Goal: Information Seeking & Learning: Learn about a topic

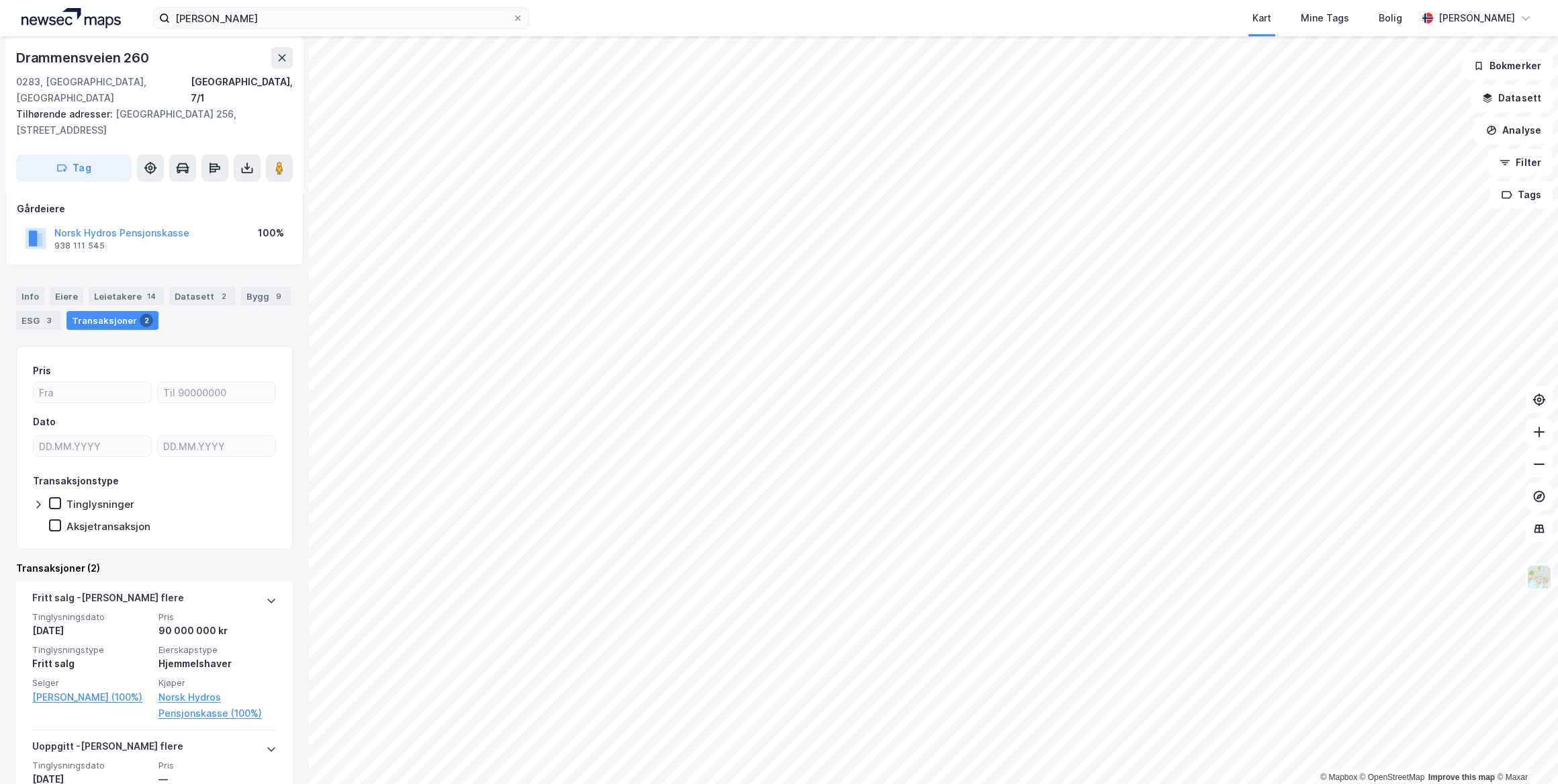
scroll to position [105, 0]
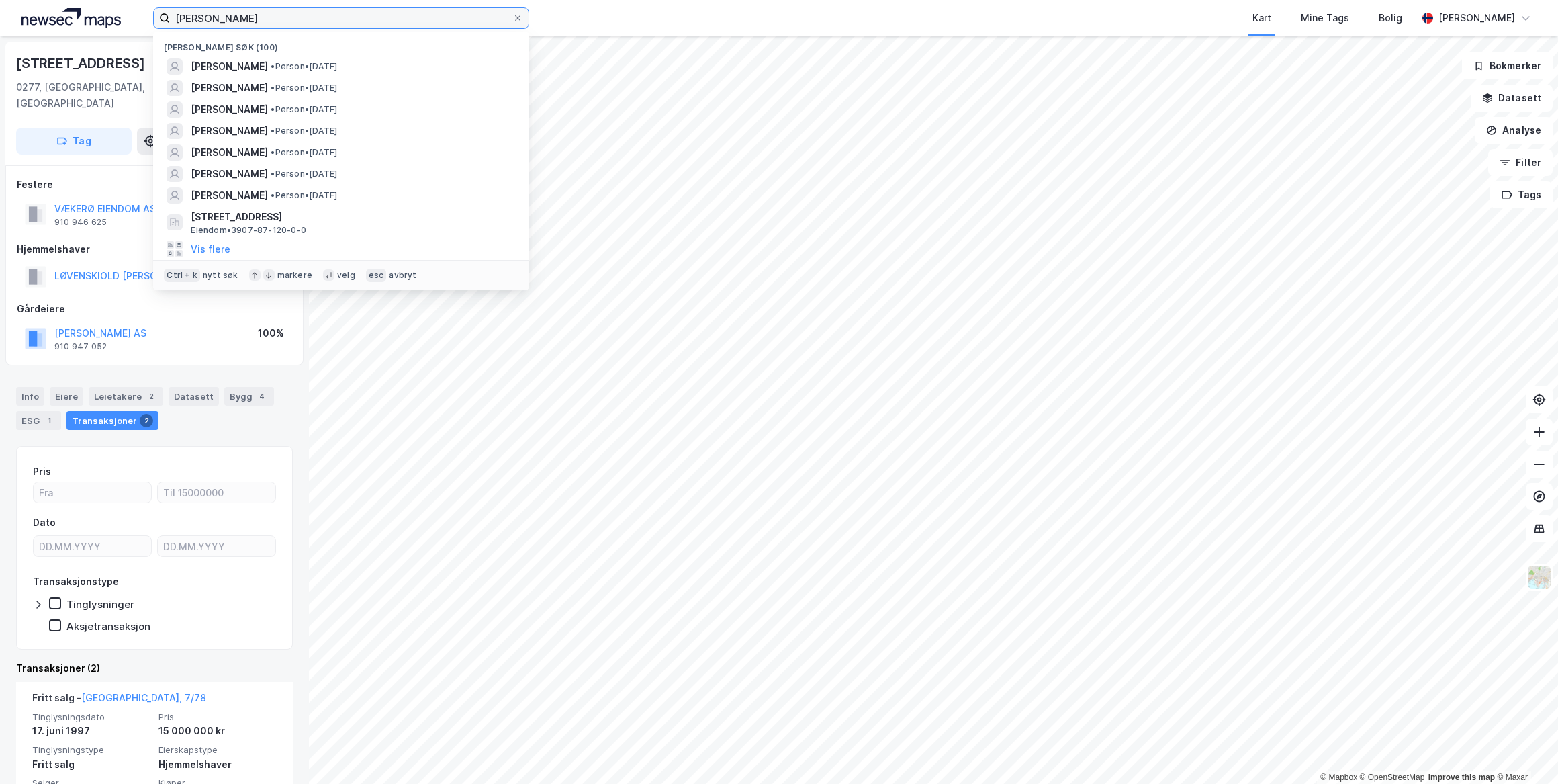
drag, startPoint x: 291, startPoint y: 17, endPoint x: 70, endPoint y: 14, distance: 221.0
click at [74, 15] on div "[PERSON_NAME] søk (100) [PERSON_NAME] • Person • [DATE] [PERSON_NAME] • Person …" at bounding box center [779, 18] width 1558 height 36
paste input "HVAM [PERSON_NAME]"
type input "HVAM [PERSON_NAME]"
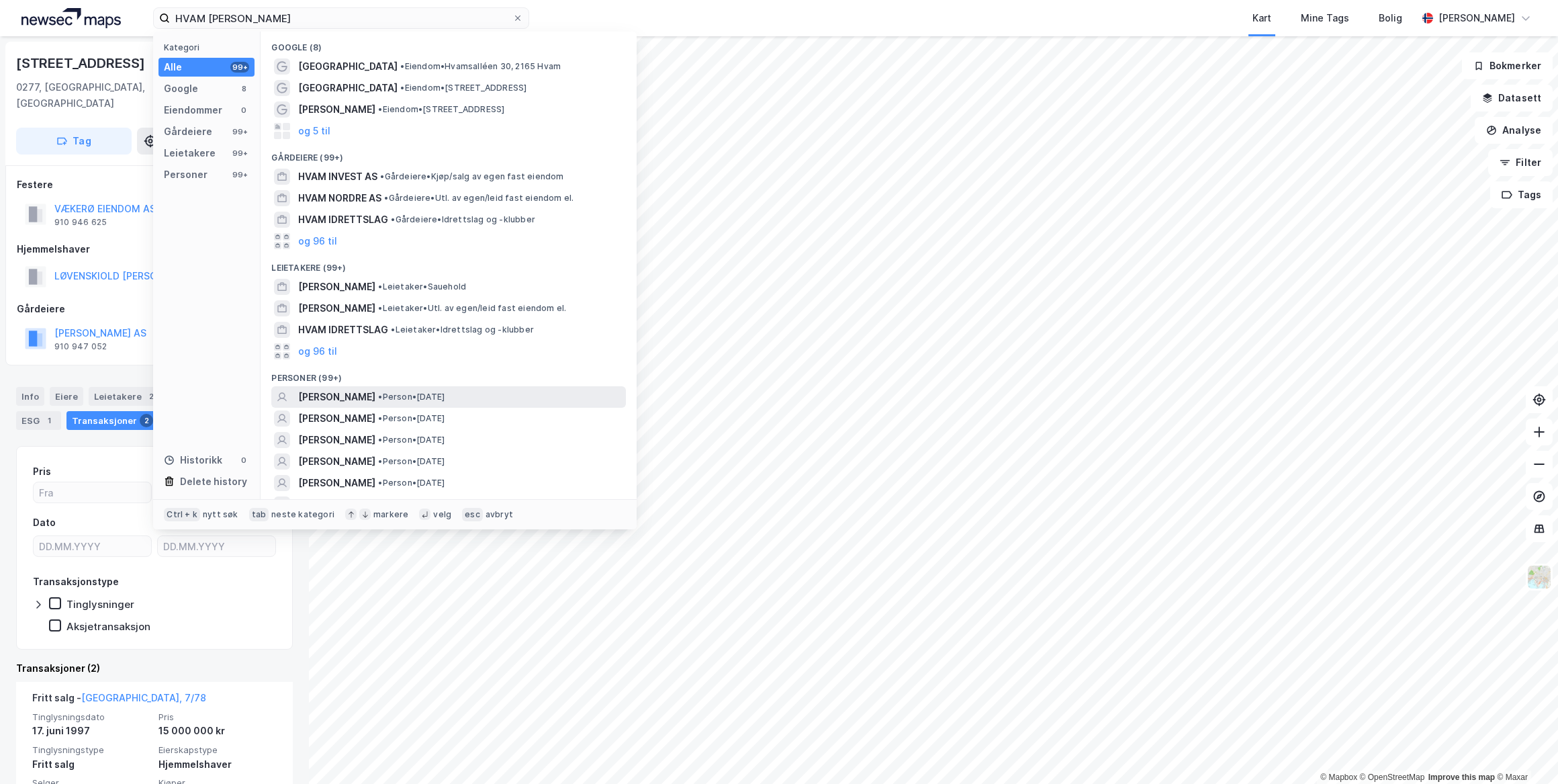
click at [382, 397] on span "•" at bounding box center [380, 396] width 4 height 10
